Goal: Task Accomplishment & Management: Manage account settings

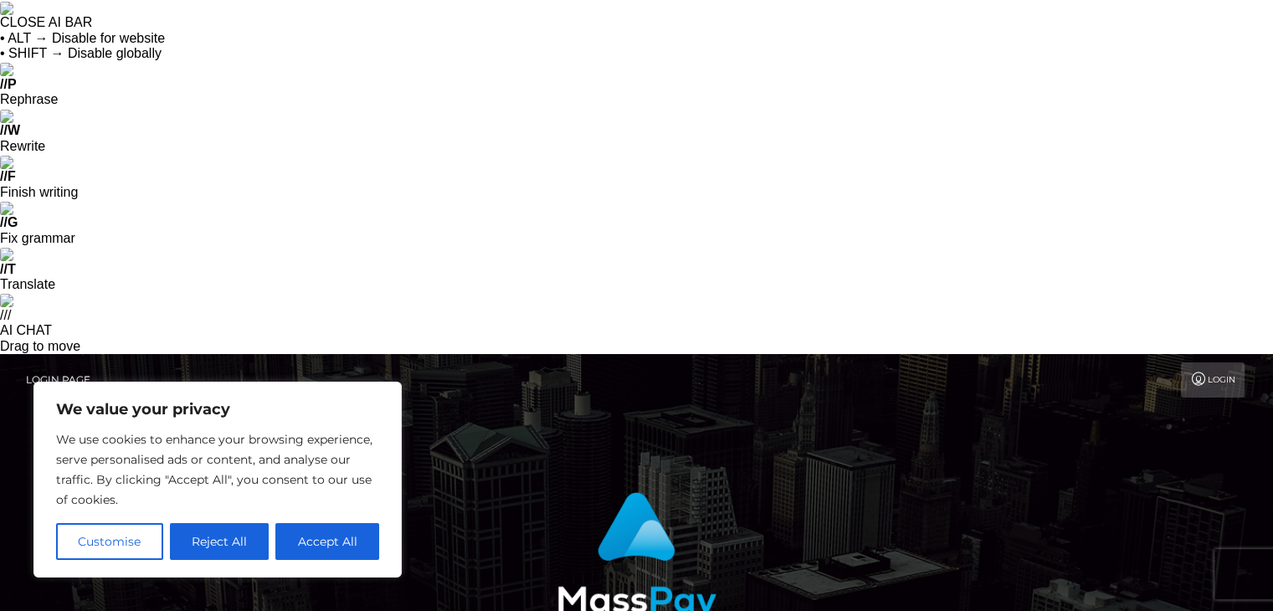
drag, startPoint x: 0, startPoint y: 0, endPoint x: 694, endPoint y: 362, distance: 782.6
type input "michael.newman4300@gmail.com"
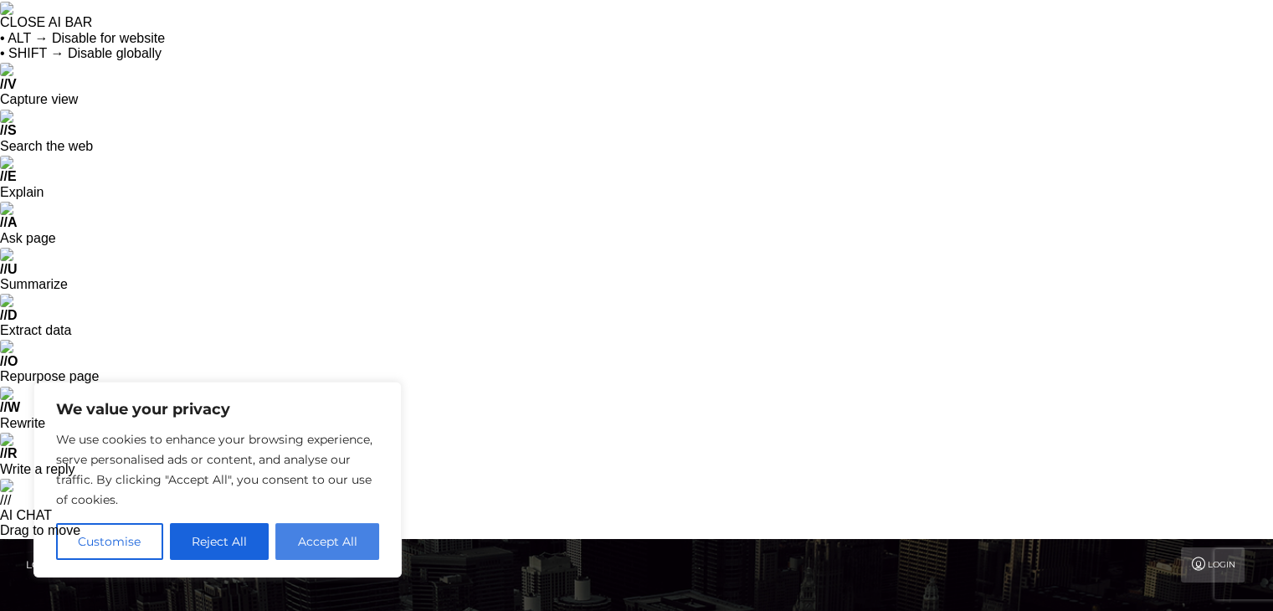
click at [368, 526] on button "Accept All" at bounding box center [327, 541] width 104 height 37
checkbox input "true"
